Goal: Find specific page/section: Find specific page/section

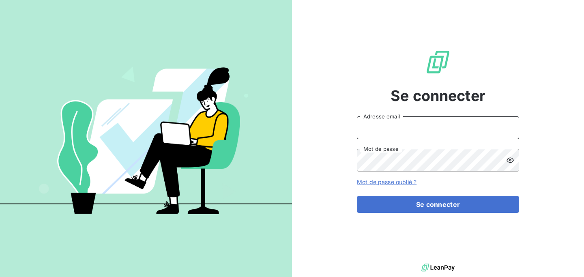
type input "[EMAIL_ADDRESS][DOMAIN_NAME]"
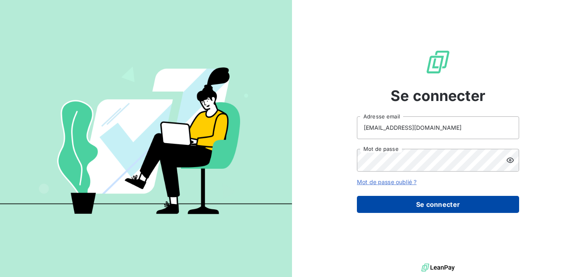
click at [416, 202] on button "Se connecter" at bounding box center [438, 204] width 162 height 17
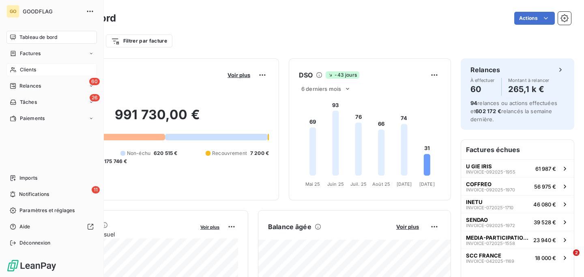
click at [29, 68] on span "Clients" at bounding box center [28, 69] width 16 height 7
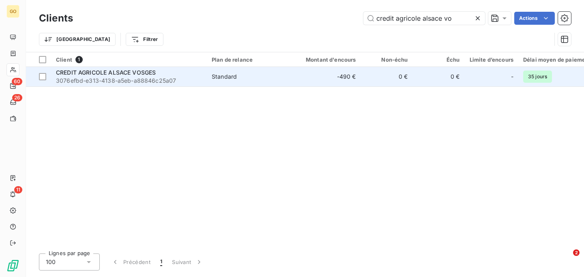
type input "credit agricole alsace vo"
click at [185, 70] on div "CREDIT AGRICOLE ALSACE VOSGES" at bounding box center [129, 73] width 146 height 8
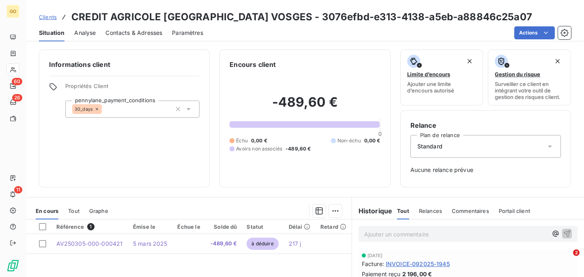
click at [74, 208] on span "Tout" at bounding box center [73, 211] width 11 height 6
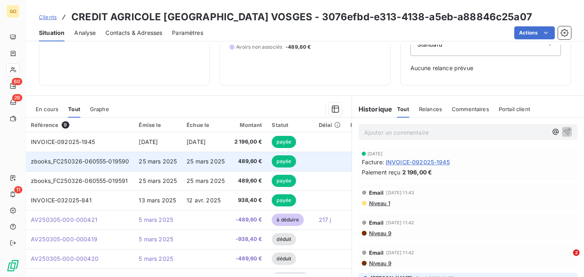
scroll to position [97, 0]
